Goal: Information Seeking & Learning: Learn about a topic

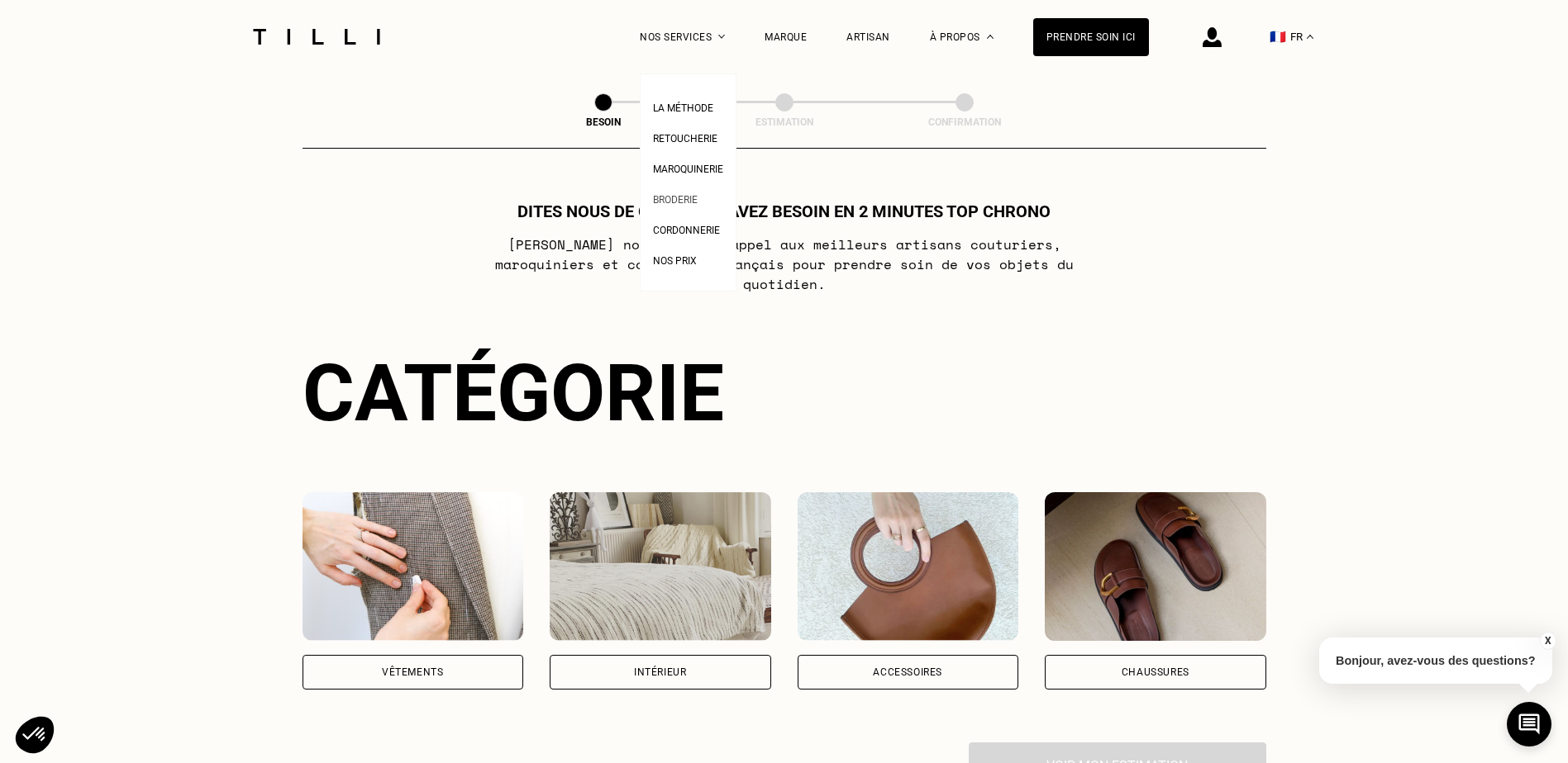
click at [698, 202] on span "Broderie" at bounding box center [675, 200] width 45 height 12
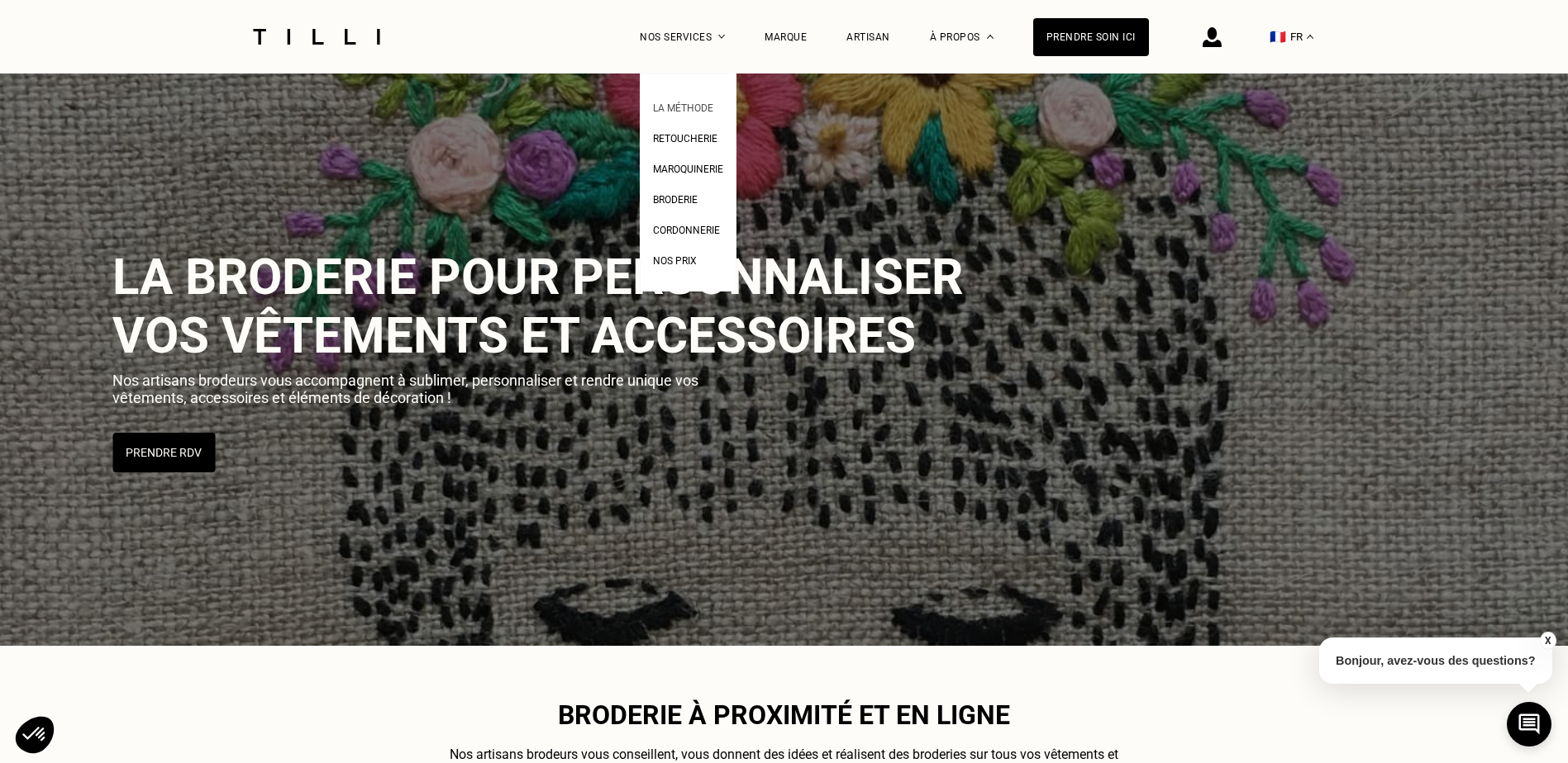
click at [702, 104] on span "La Méthode" at bounding box center [683, 108] width 60 height 12
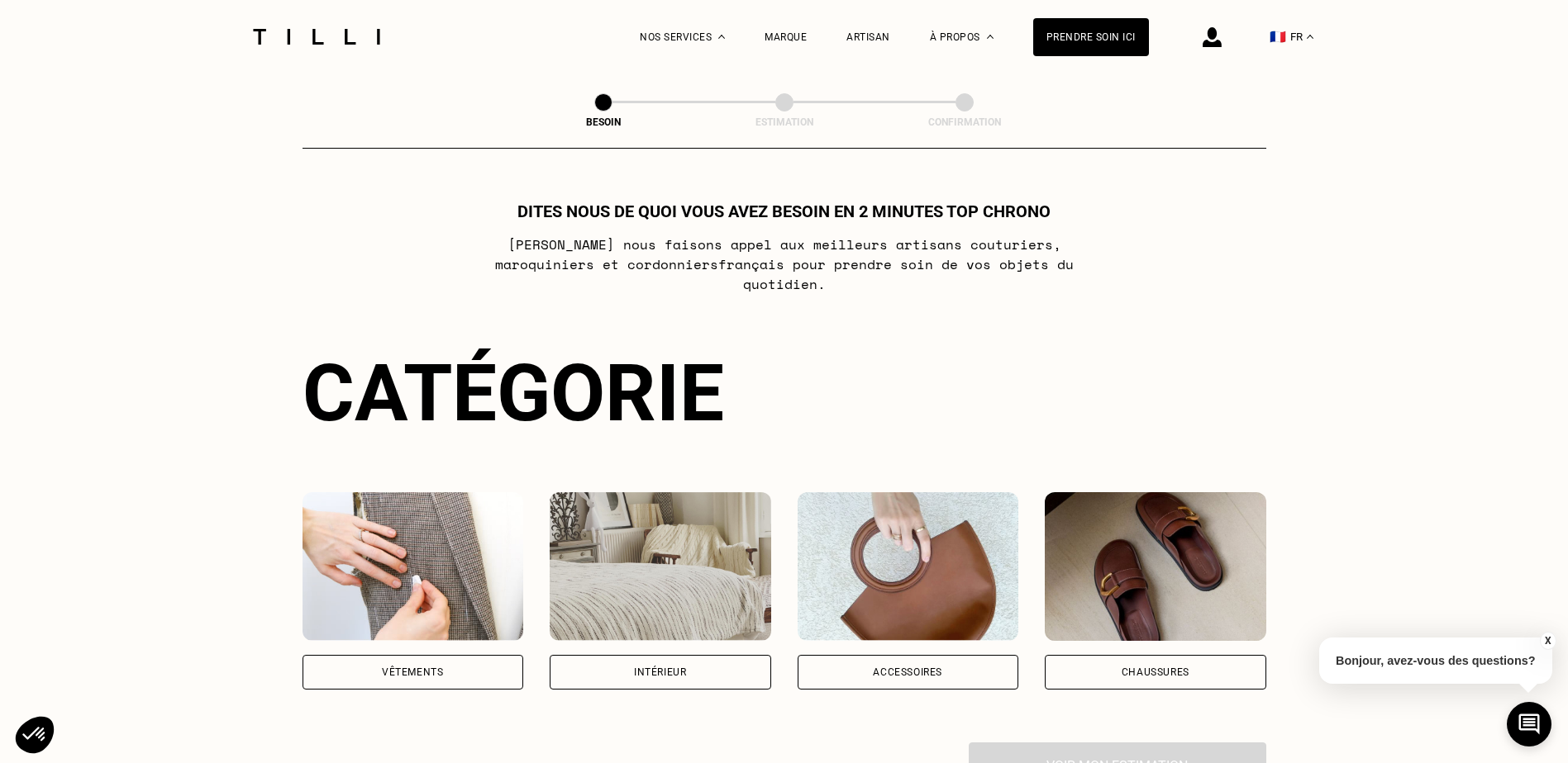
click at [439, 655] on div "Vêtements" at bounding box center [413, 673] width 222 height 35
